Goal: Transaction & Acquisition: Purchase product/service

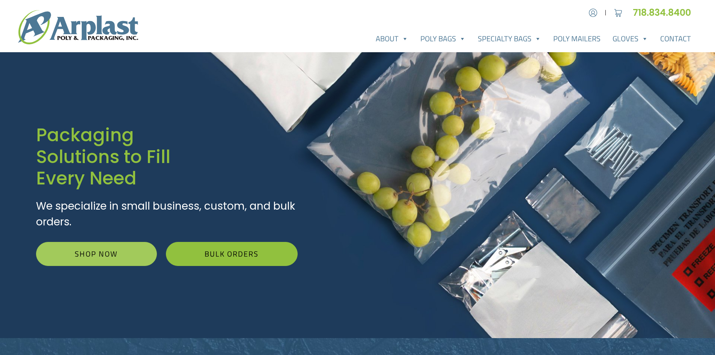
type input "[EMAIL_ADDRESS][DOMAIN_NAME]"
click at [98, 259] on link "Shop Now" at bounding box center [96, 254] width 121 height 24
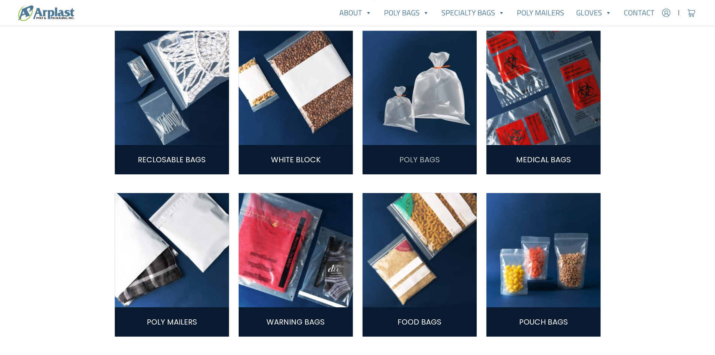
scroll to position [263, 0]
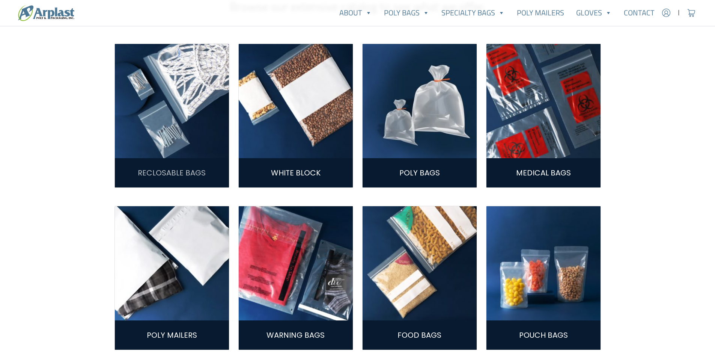
type input "[EMAIL_ADDRESS][DOMAIN_NAME]"
click at [188, 174] on link "Reclosable Bags" at bounding box center [172, 172] width 68 height 11
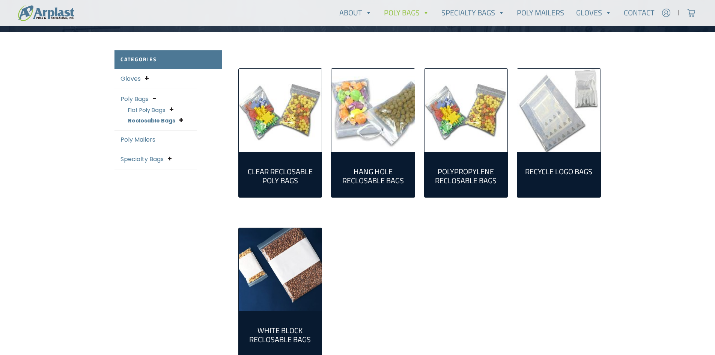
scroll to position [188, 0]
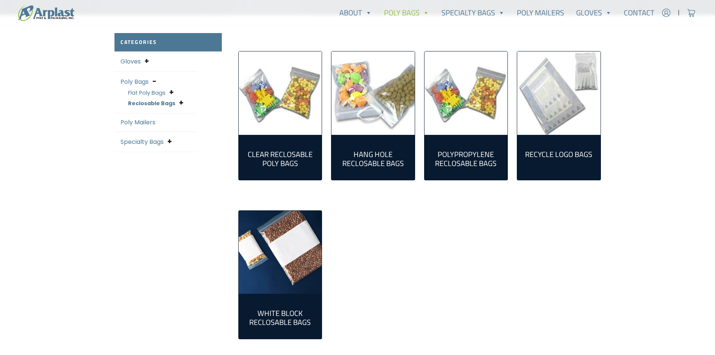
type input "[EMAIL_ADDRESS][DOMAIN_NAME]"
click at [285, 159] on h2 "Clear Reclosable Poly Bags (86)" at bounding box center [280, 159] width 71 height 18
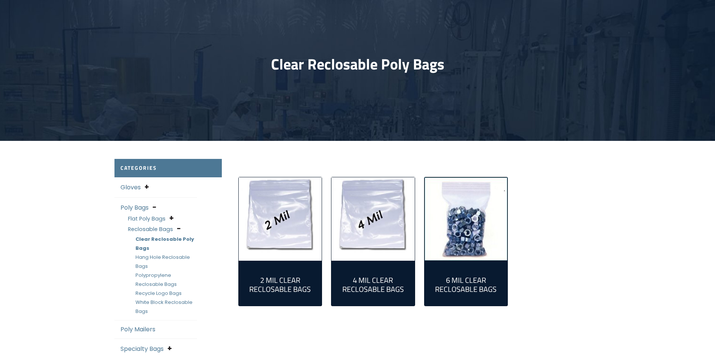
scroll to position [75, 0]
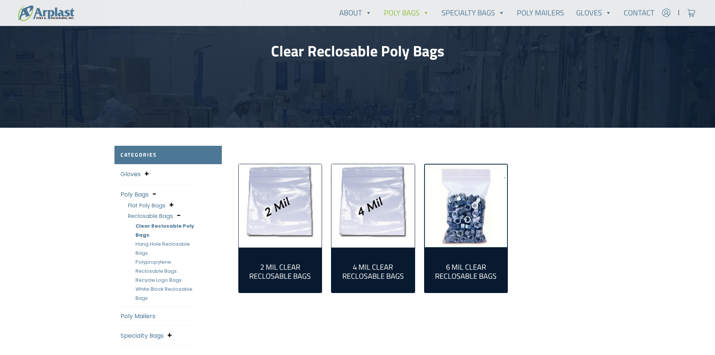
type input "[EMAIL_ADDRESS][DOMAIN_NAME]"
click at [273, 263] on h2 "2 Mil Clear Reclosable Bags (55)" at bounding box center [280, 272] width 71 height 18
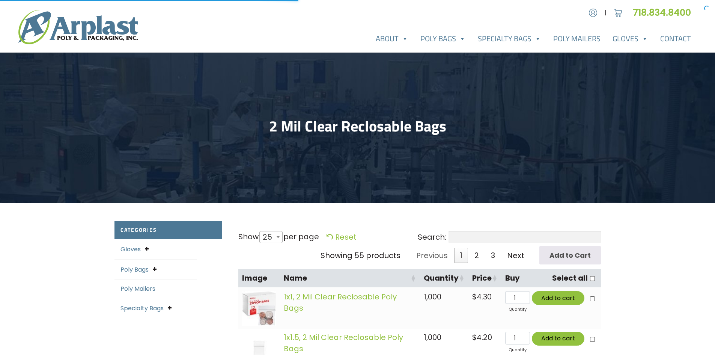
select select "25"
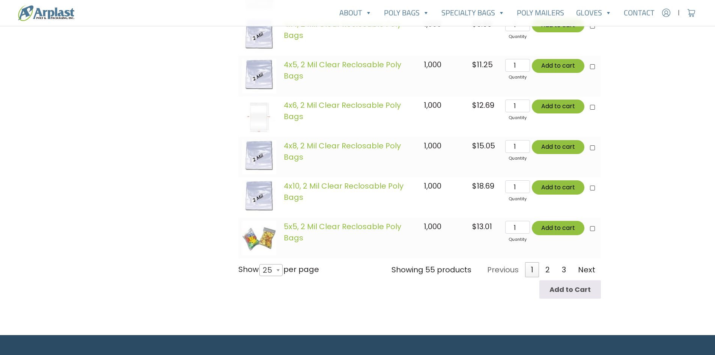
scroll to position [1038, 0]
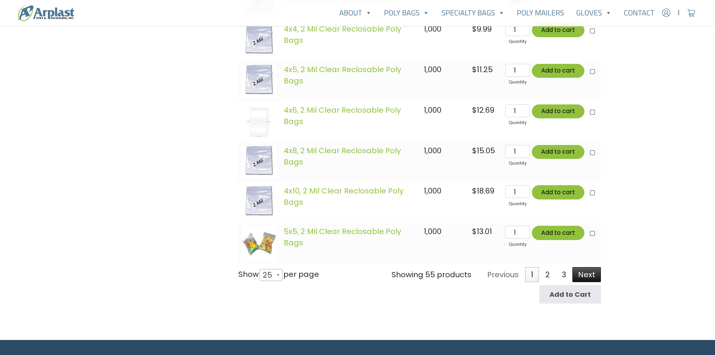
type input "[EMAIL_ADDRESS][DOMAIN_NAME]"
click at [582, 279] on link "Next" at bounding box center [587, 274] width 29 height 15
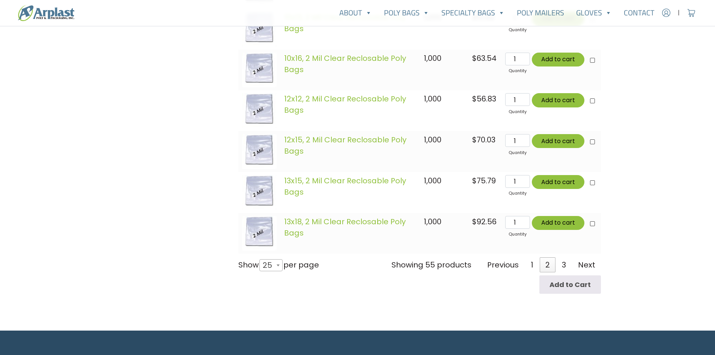
scroll to position [1057, 0]
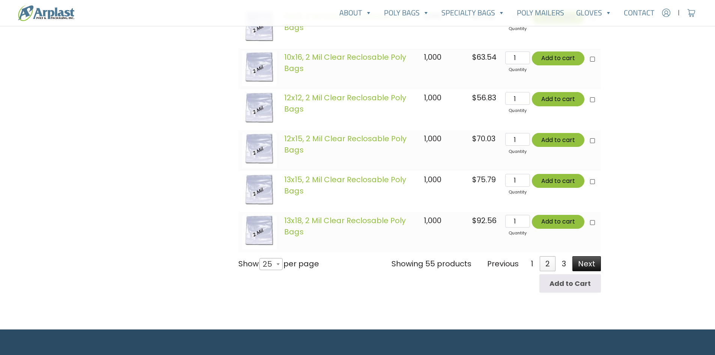
click at [587, 264] on link "Next" at bounding box center [587, 263] width 29 height 15
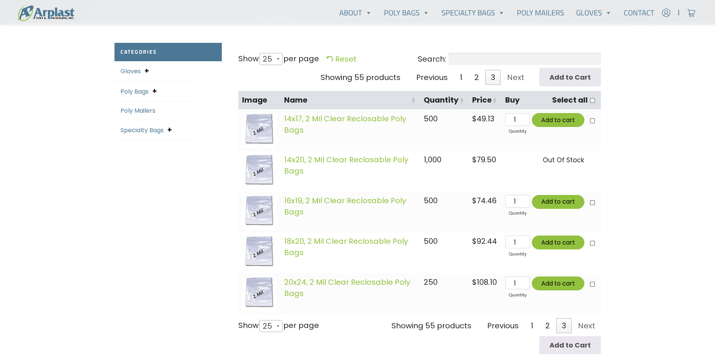
scroll to position [80, 0]
